Goal: Information Seeking & Learning: Learn about a topic

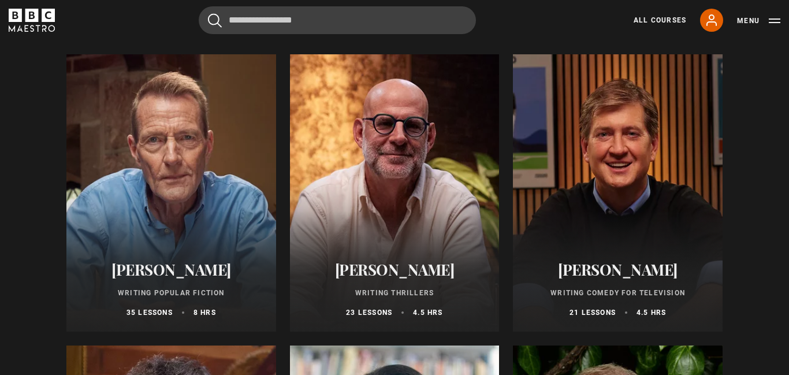
scroll to position [739, 0]
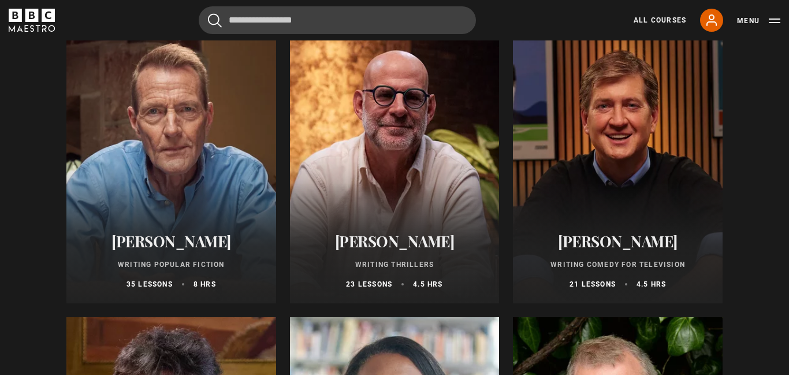
click at [339, 194] on div at bounding box center [395, 164] width 210 height 277
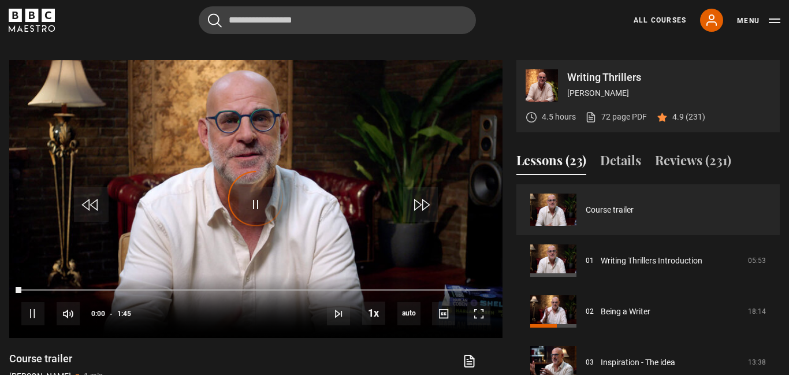
scroll to position [464, 0]
click at [479, 304] on span "Video Player" at bounding box center [478, 313] width 23 height 23
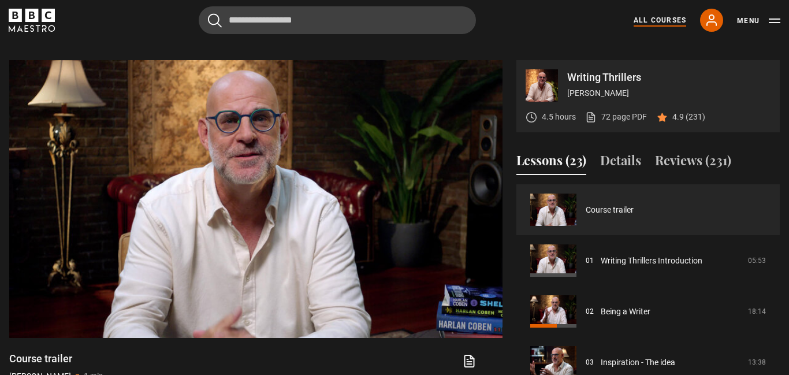
click at [654, 19] on link "All Courses" at bounding box center [660, 20] width 53 height 10
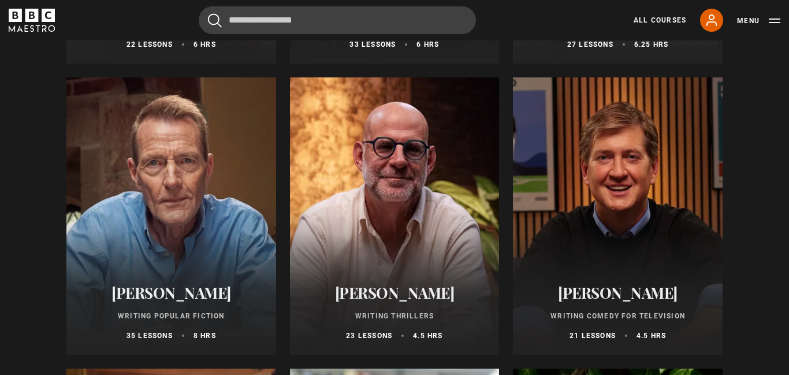
scroll to position [688, 0]
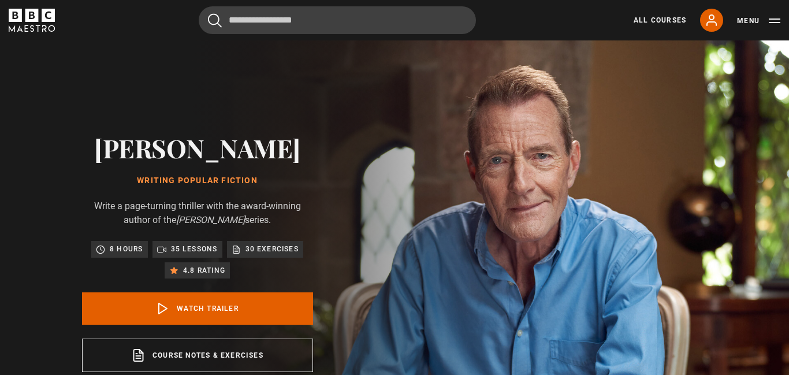
click at [0, 0] on span "Video Player" at bounding box center [0, 0] width 0 height 0
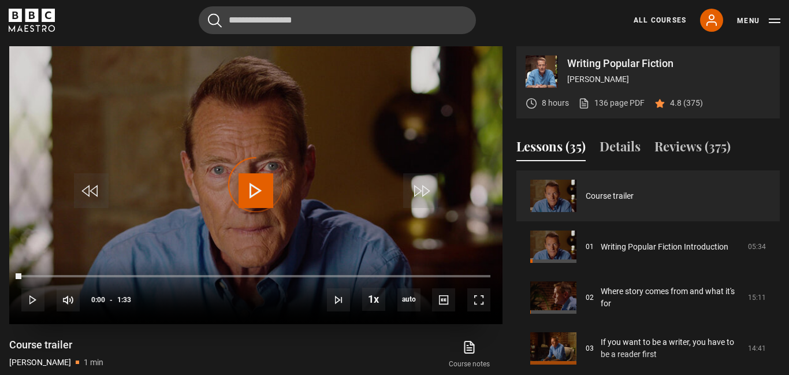
scroll to position [464, 0]
click at [257, 200] on div "Video Player is loading." at bounding box center [256, 185] width 58 height 58
click at [262, 193] on span "Video Player" at bounding box center [256, 190] width 35 height 35
click at [481, 305] on span "Video Player" at bounding box center [478, 299] width 23 height 23
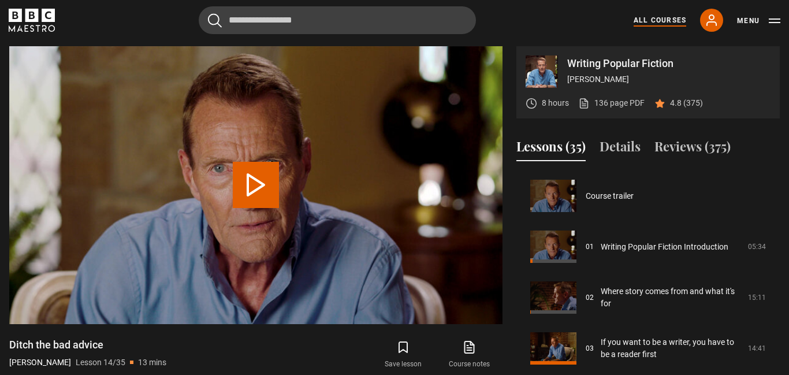
click at [668, 20] on link "All Courses" at bounding box center [660, 20] width 53 height 10
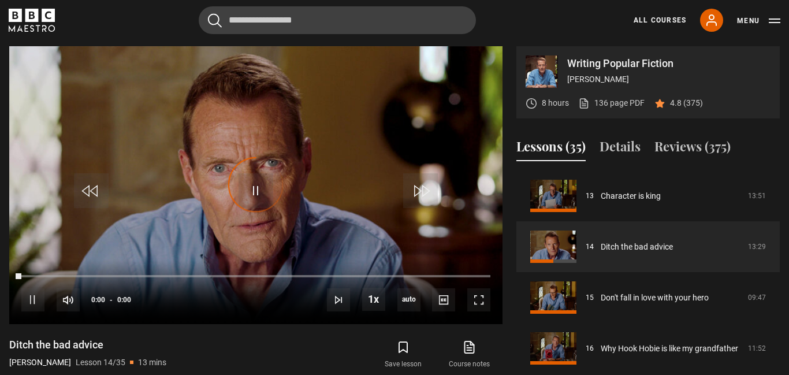
scroll to position [661, 0]
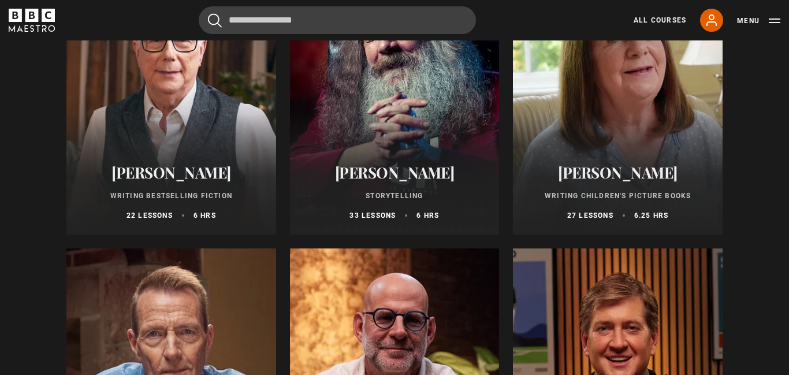
scroll to position [790, 0]
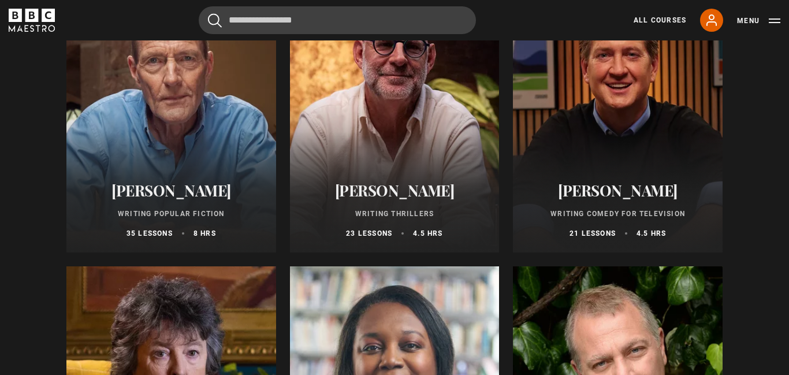
click at [416, 92] on div at bounding box center [395, 113] width 210 height 277
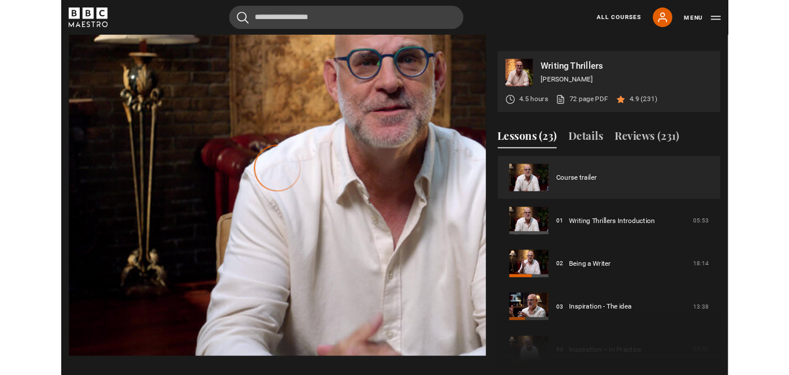
scroll to position [464, 0]
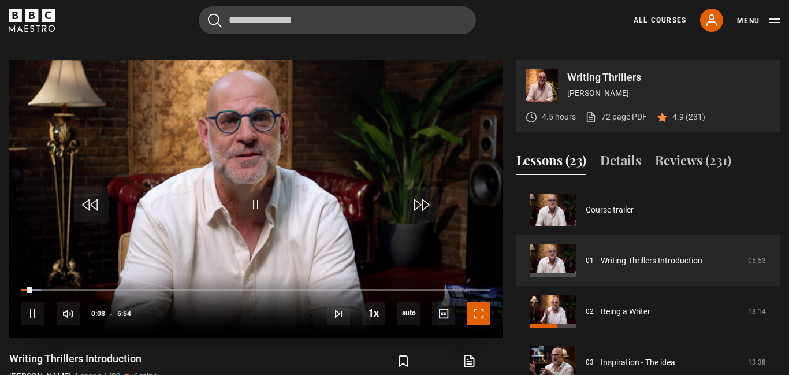
click at [484, 306] on span "Video Player" at bounding box center [478, 313] width 23 height 23
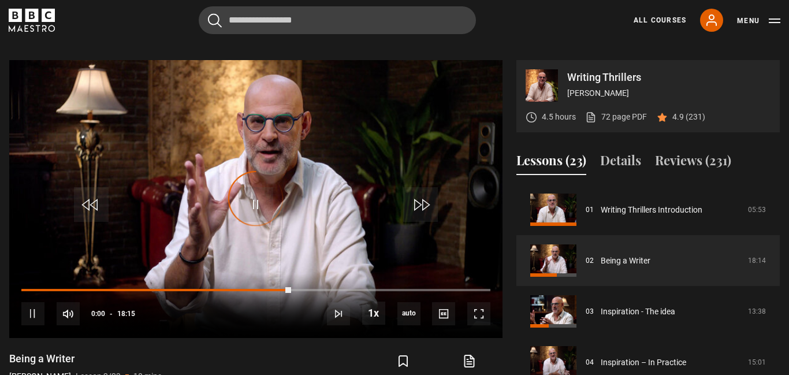
scroll to position [51, 0]
click at [480, 305] on span "Video Player" at bounding box center [478, 313] width 23 height 23
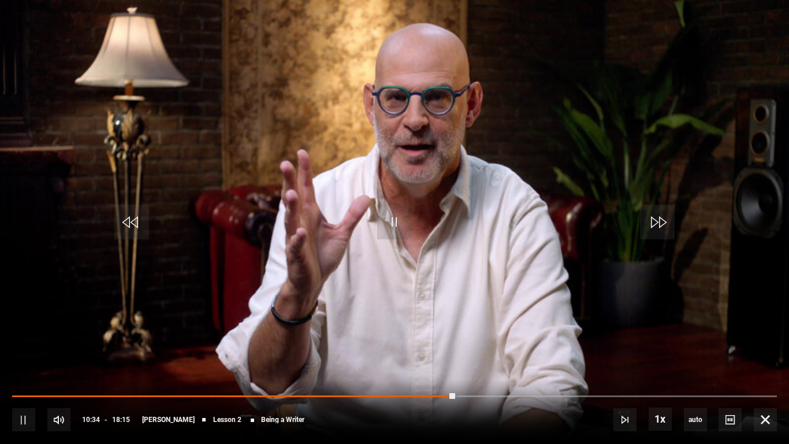
click at [11, 394] on div "10s Skip Back 10 seconds Pause 10s Skip Forward 10 seconds Loaded : 58.45% 00:4…" at bounding box center [394, 411] width 789 height 64
click at [11, 397] on div "10s Skip Back 10 seconds Pause 10s Skip Forward 10 seconds Loaded : 58.90% 00:4…" at bounding box center [394, 411] width 789 height 64
click at [13, 397] on div "10s Skip Back 10 seconds Pause 10s Skip Forward 10 seconds Loaded : 58.90% 00:4…" at bounding box center [394, 411] width 789 height 64
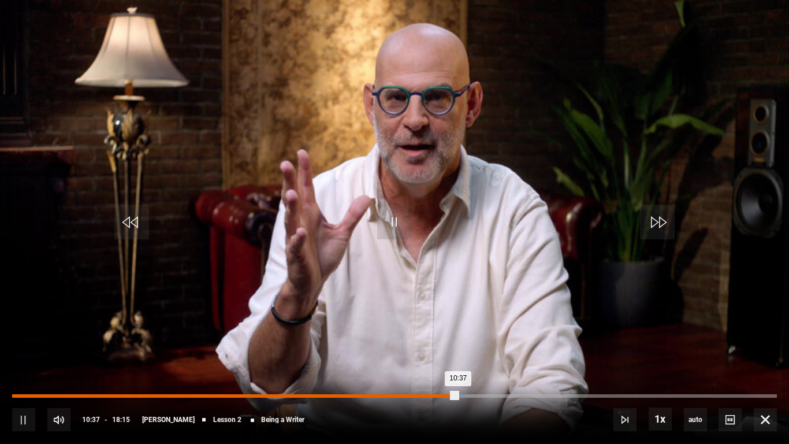
click at [16, 394] on div "00:04" at bounding box center [17, 395] width 2 height 3
